Goal: Transaction & Acquisition: Subscribe to service/newsletter

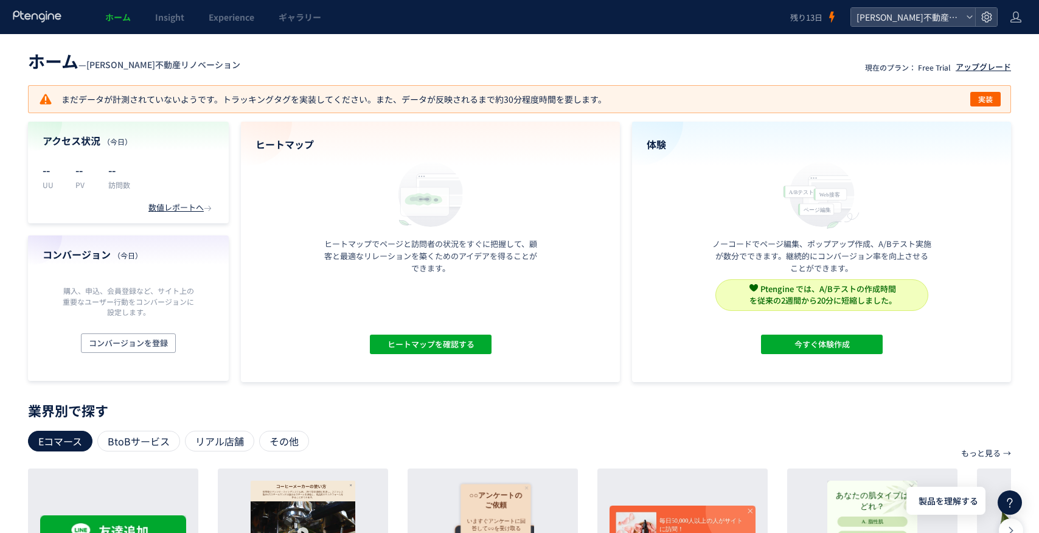
click at [967, 68] on div "アップグレード" at bounding box center [982, 67] width 55 height 12
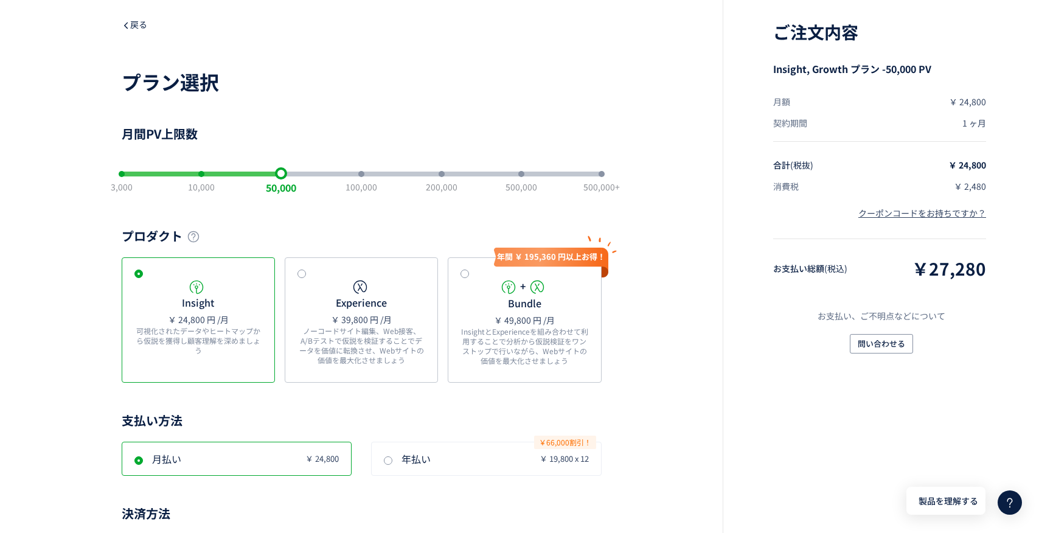
click at [134, 25] on span "戻る" at bounding box center [135, 24] width 26 height 12
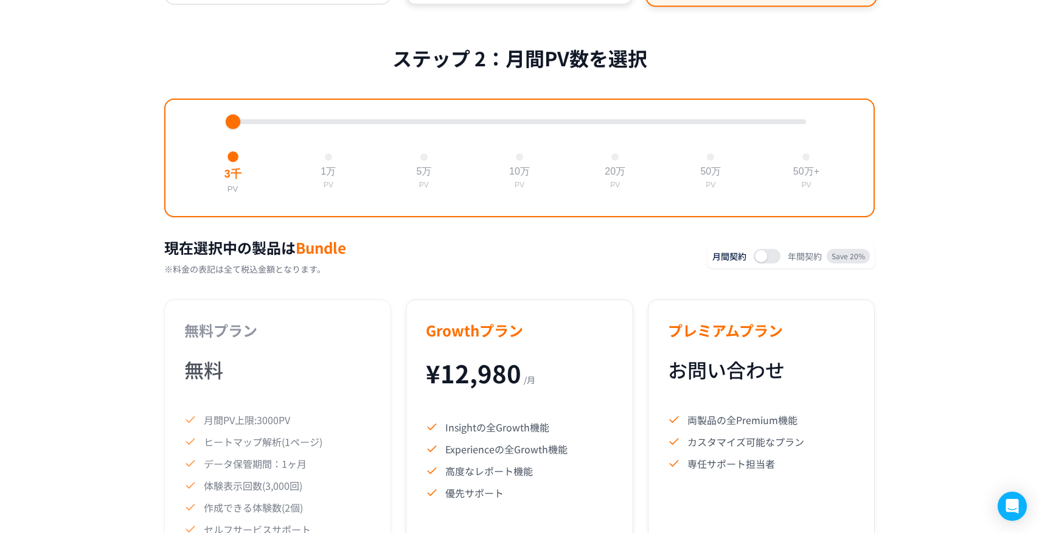
scroll to position [412, 0]
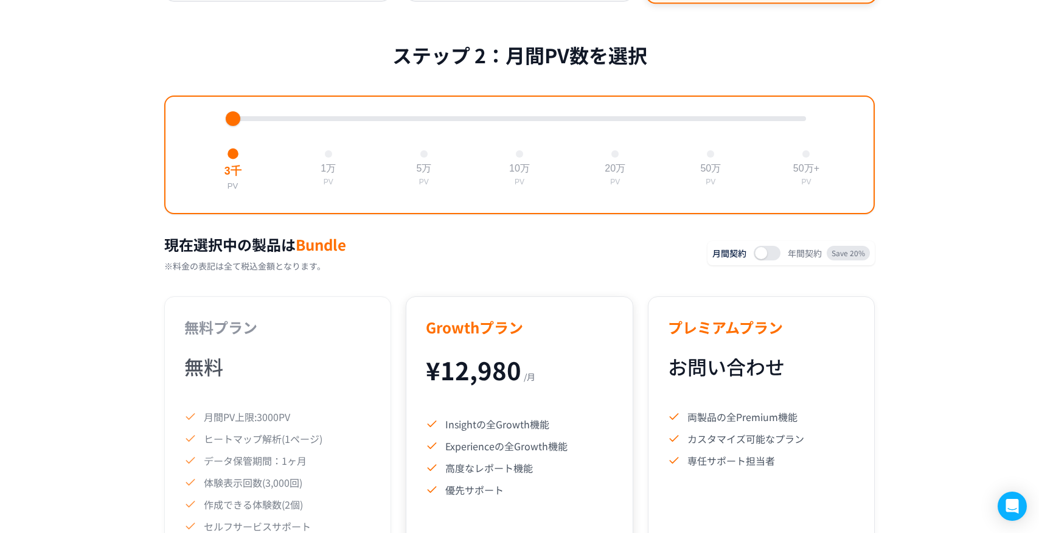
click at [571, 335] on h3 "Growthプラン" at bounding box center [519, 326] width 187 height 21
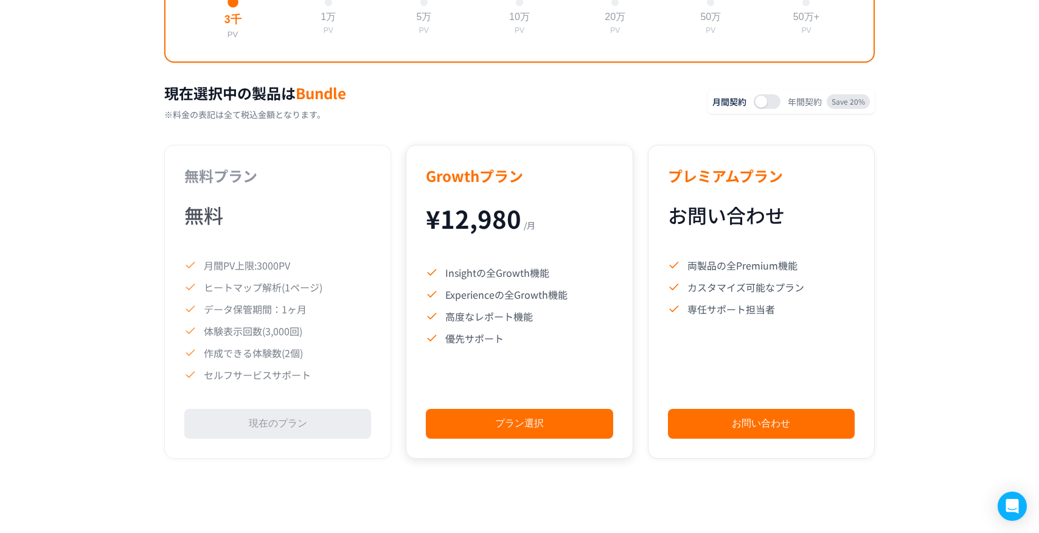
scroll to position [567, 0]
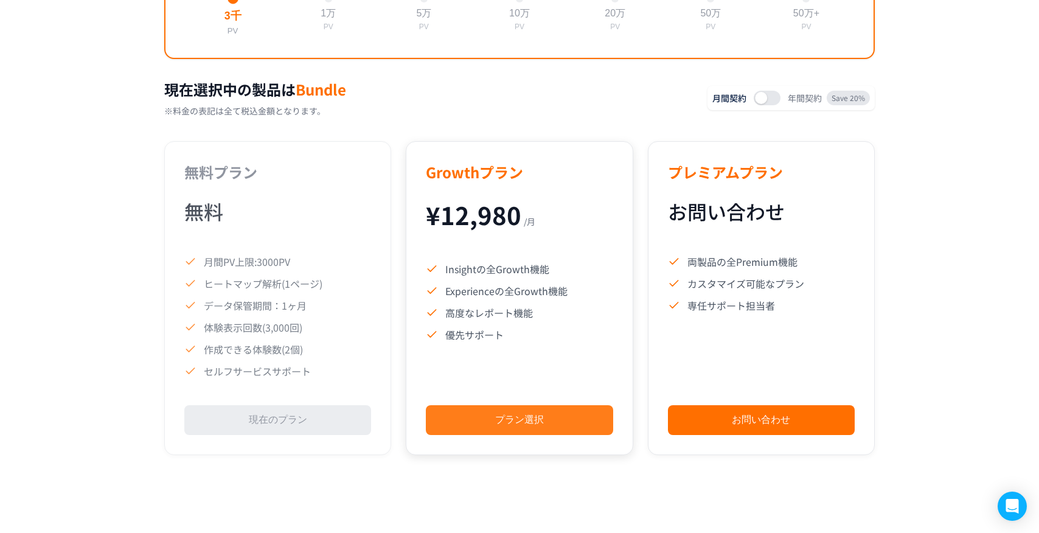
click at [511, 421] on button "プラン選択" at bounding box center [519, 420] width 187 height 30
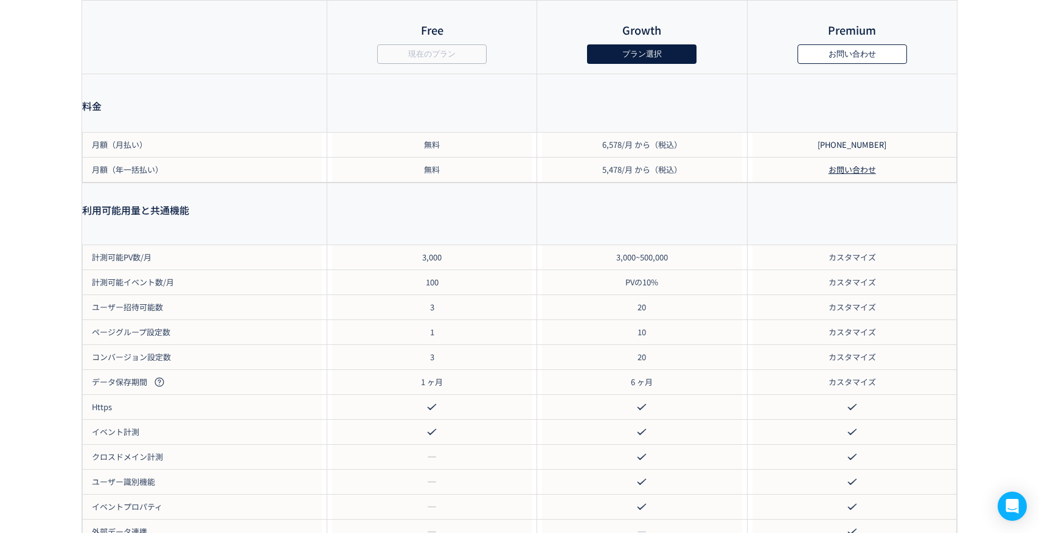
scroll to position [567, 0]
